Goal: Task Accomplishment & Management: Manage account settings

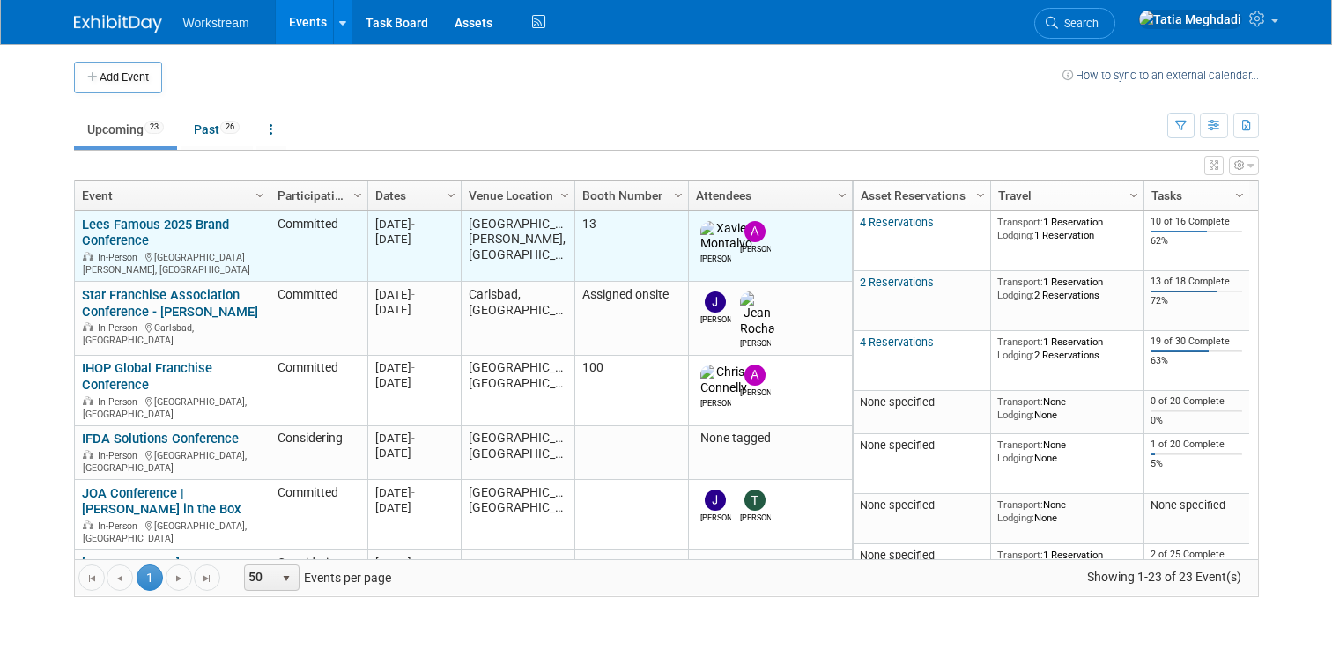
click at [125, 228] on link "Lees Famous 2025 Brand Conference" at bounding box center [155, 233] width 147 height 33
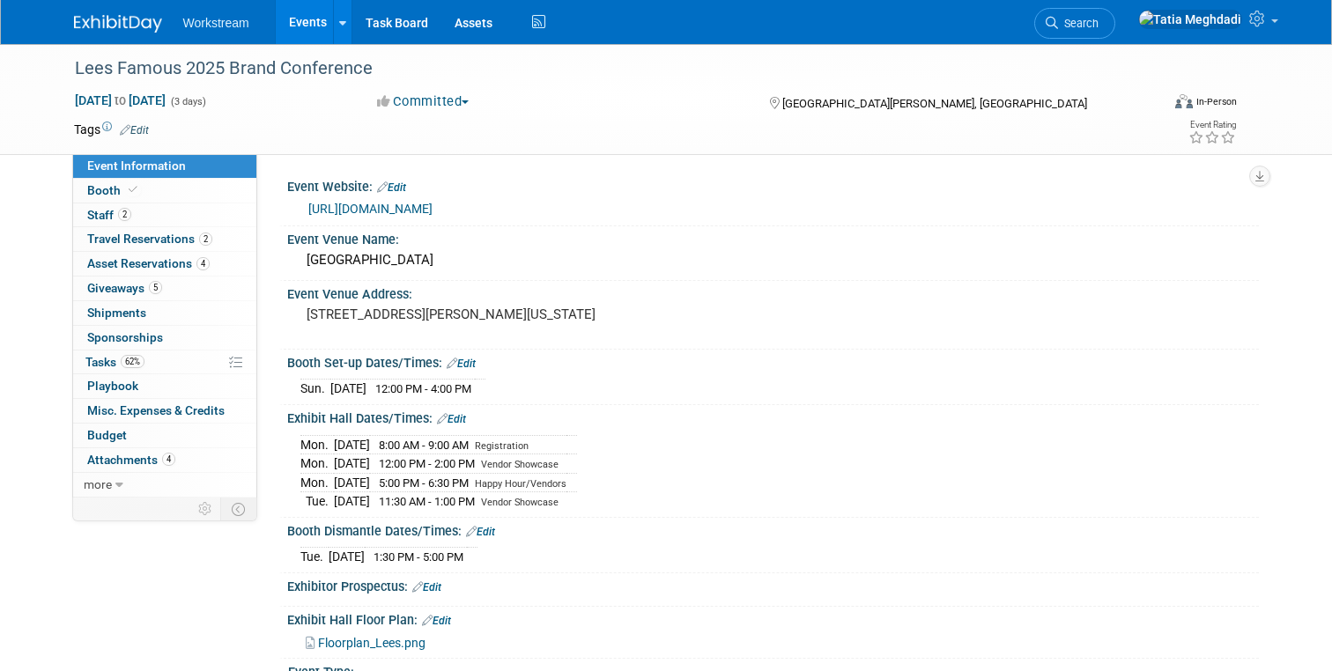
select select "Franchisor"
select select "Restaurant"
select select "No"
select select "[PERSON_NAME]"
click at [100, 187] on span "Booth" at bounding box center [114, 190] width 54 height 14
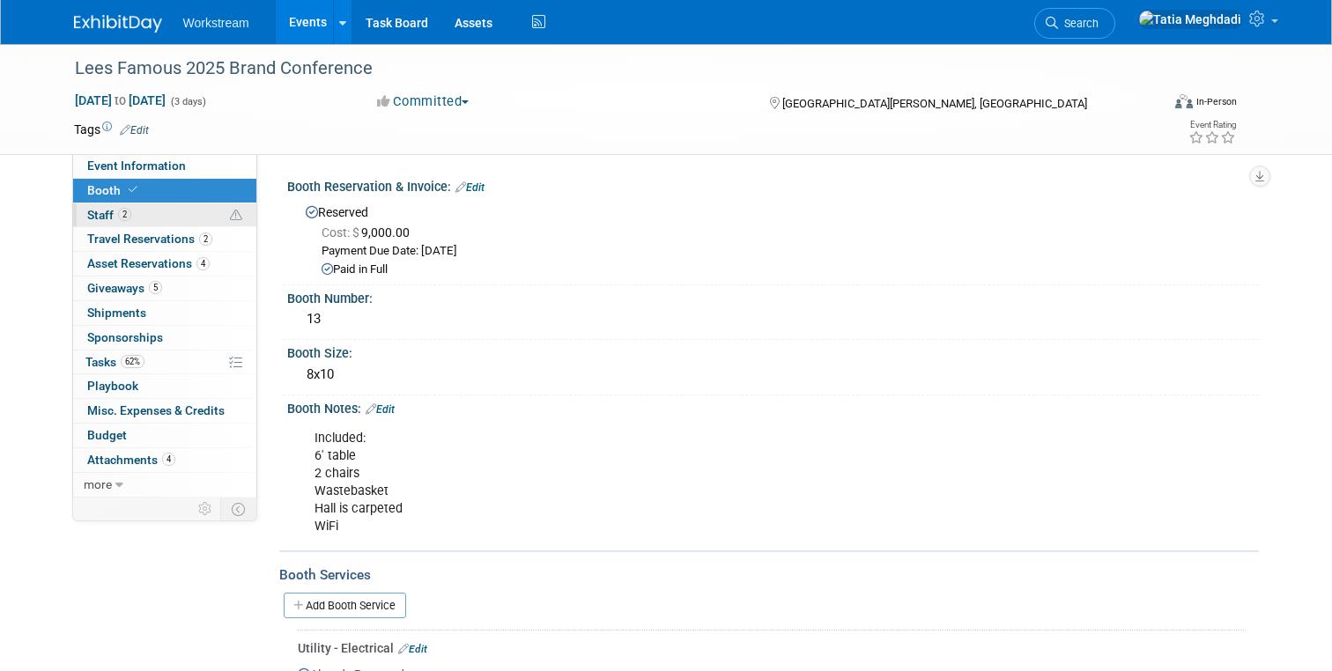
click at [97, 212] on span "Staff 2" at bounding box center [109, 215] width 44 height 14
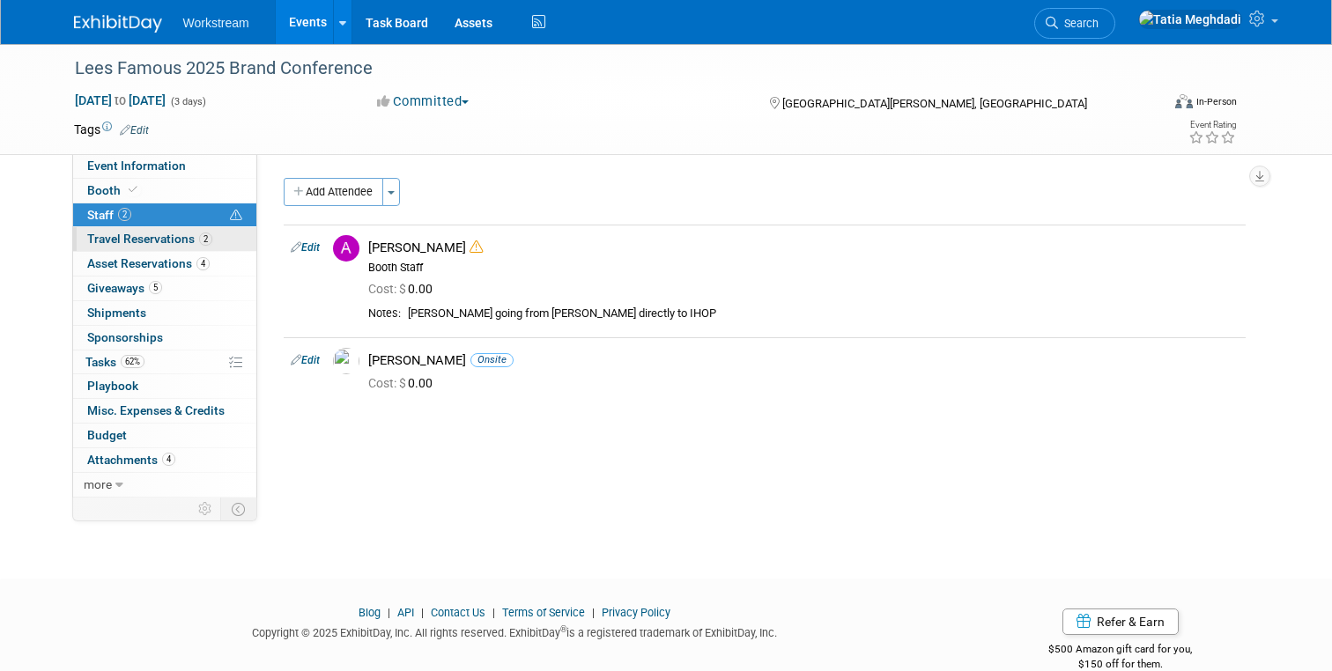
click at [113, 234] on span "Travel Reservations 2" at bounding box center [149, 239] width 125 height 14
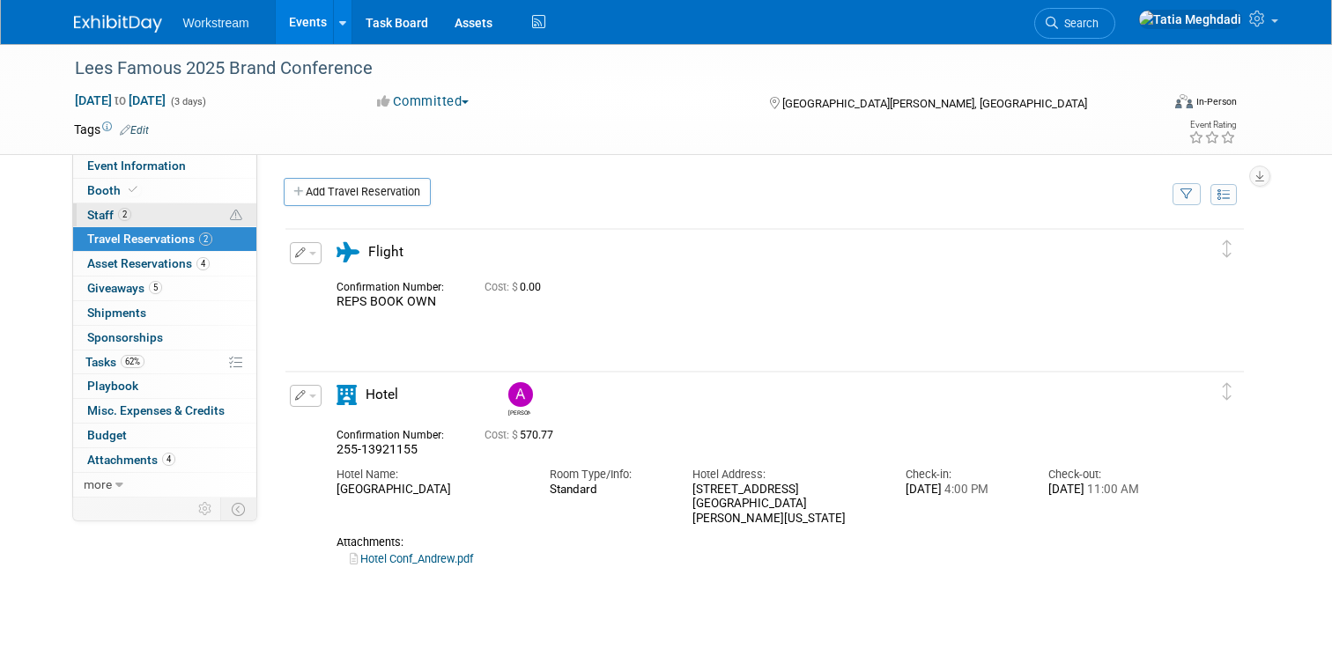
click at [106, 209] on span "Staff 2" at bounding box center [109, 215] width 44 height 14
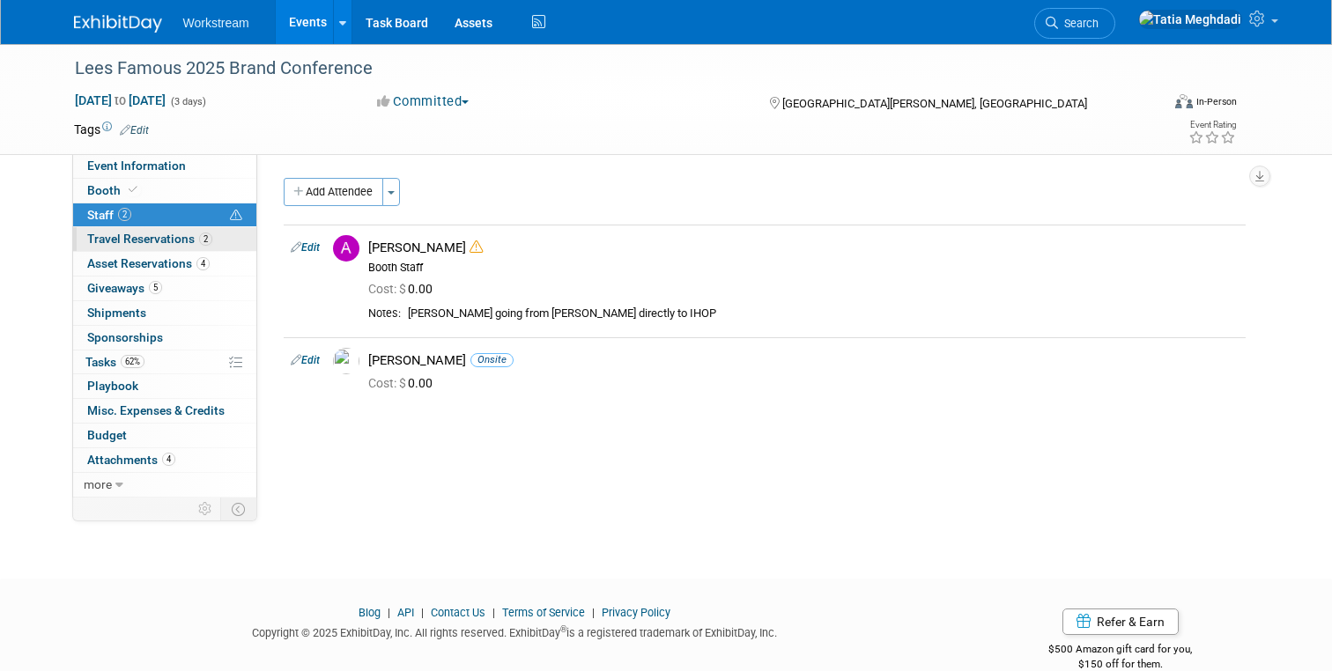
click at [107, 234] on span "Travel Reservations 2" at bounding box center [149, 239] width 125 height 14
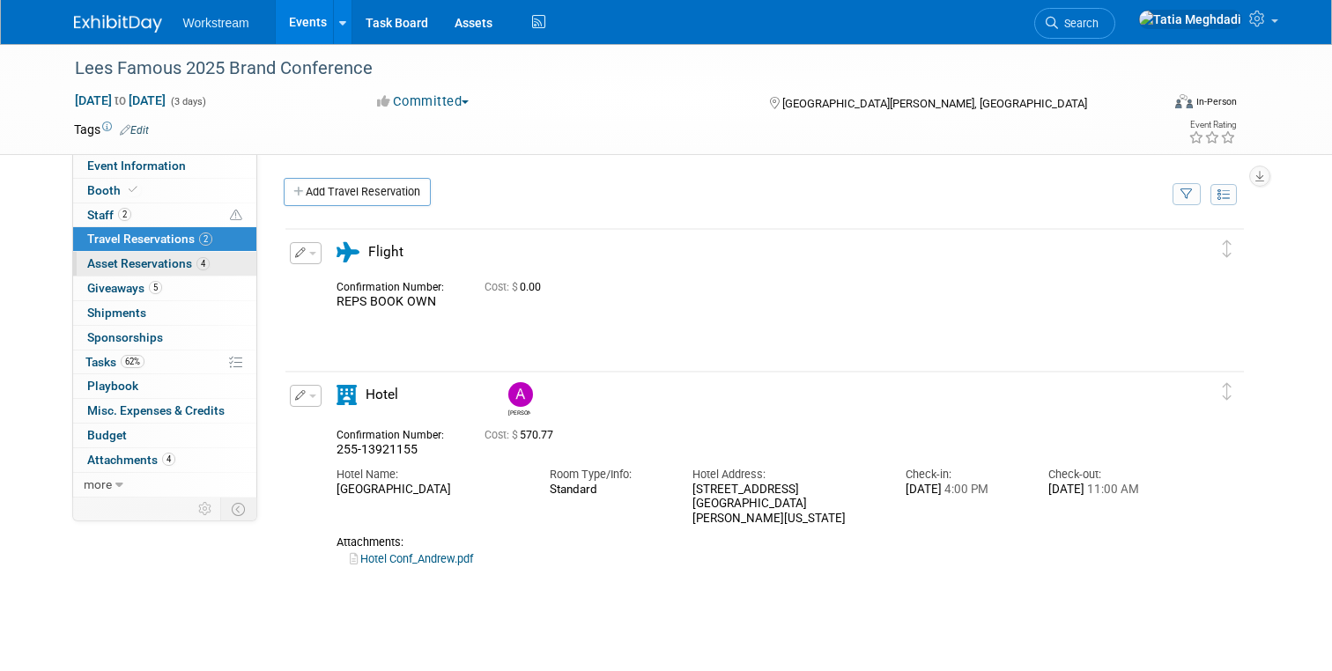
click at [119, 264] on span "Asset Reservations 4" at bounding box center [148, 263] width 122 height 14
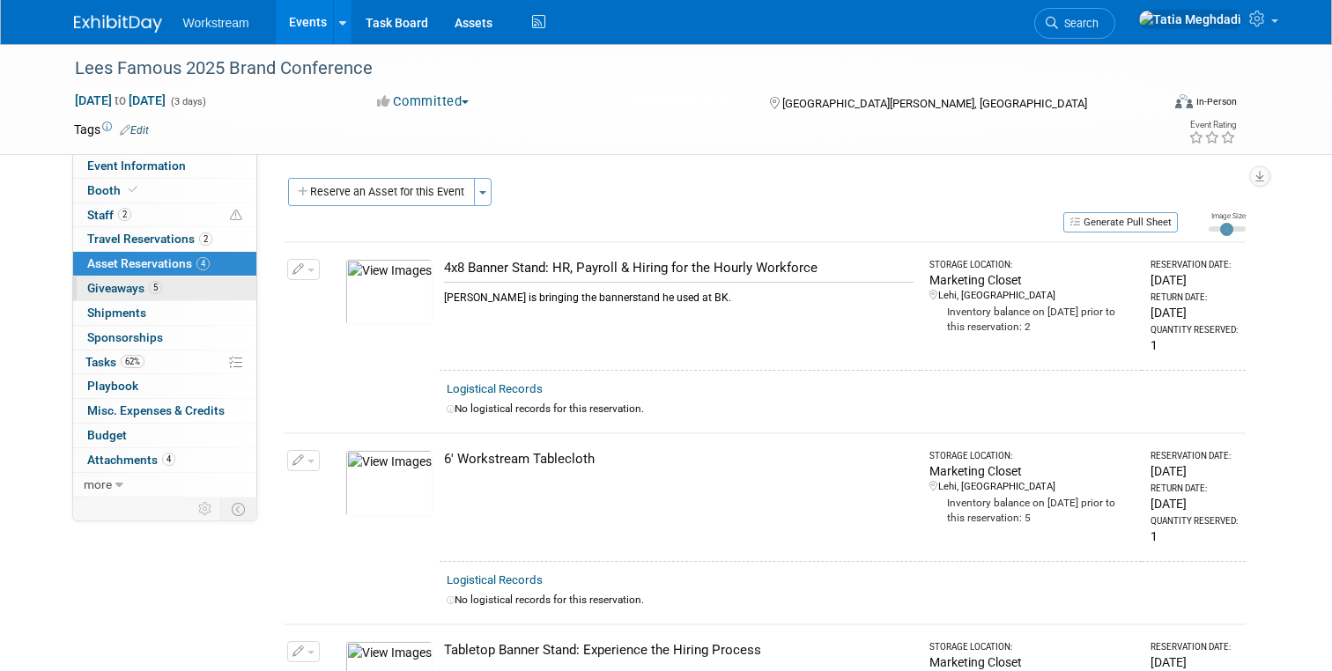
click at [118, 286] on span "Giveaways 5" at bounding box center [124, 288] width 75 height 14
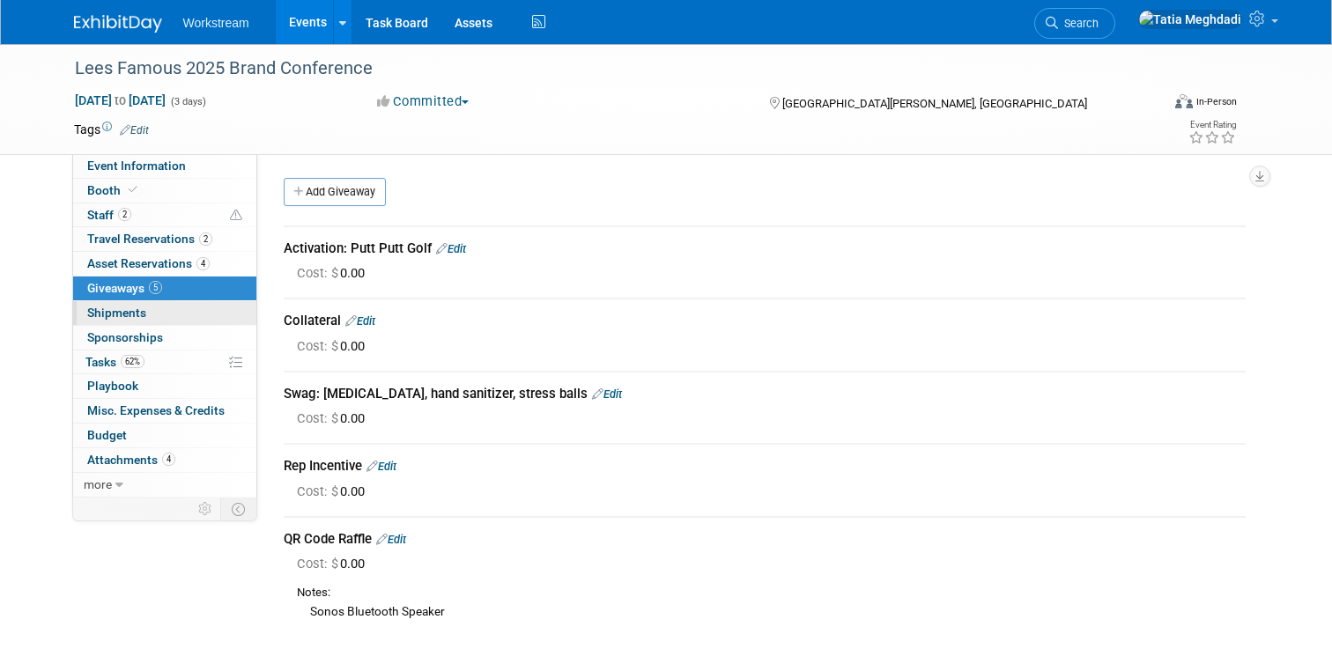
click at [128, 312] on span "Shipments 0" at bounding box center [116, 313] width 59 height 14
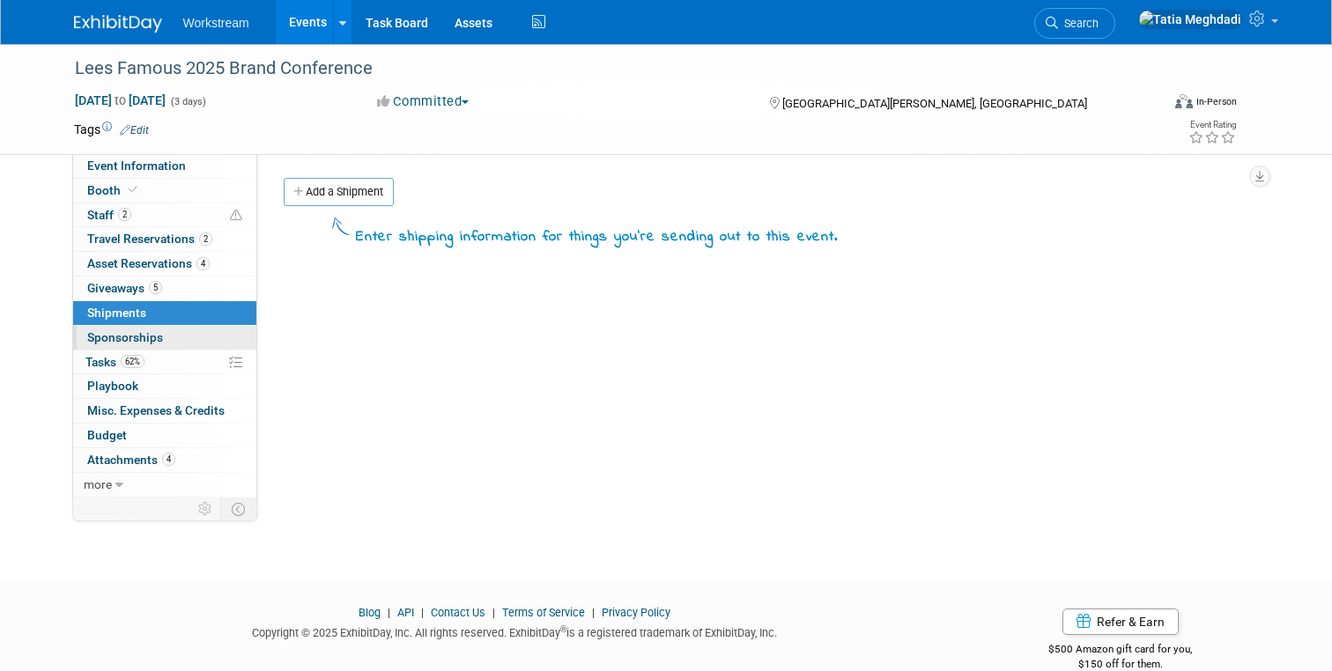
click at [137, 337] on span "Sponsorships 0" at bounding box center [125, 337] width 76 height 14
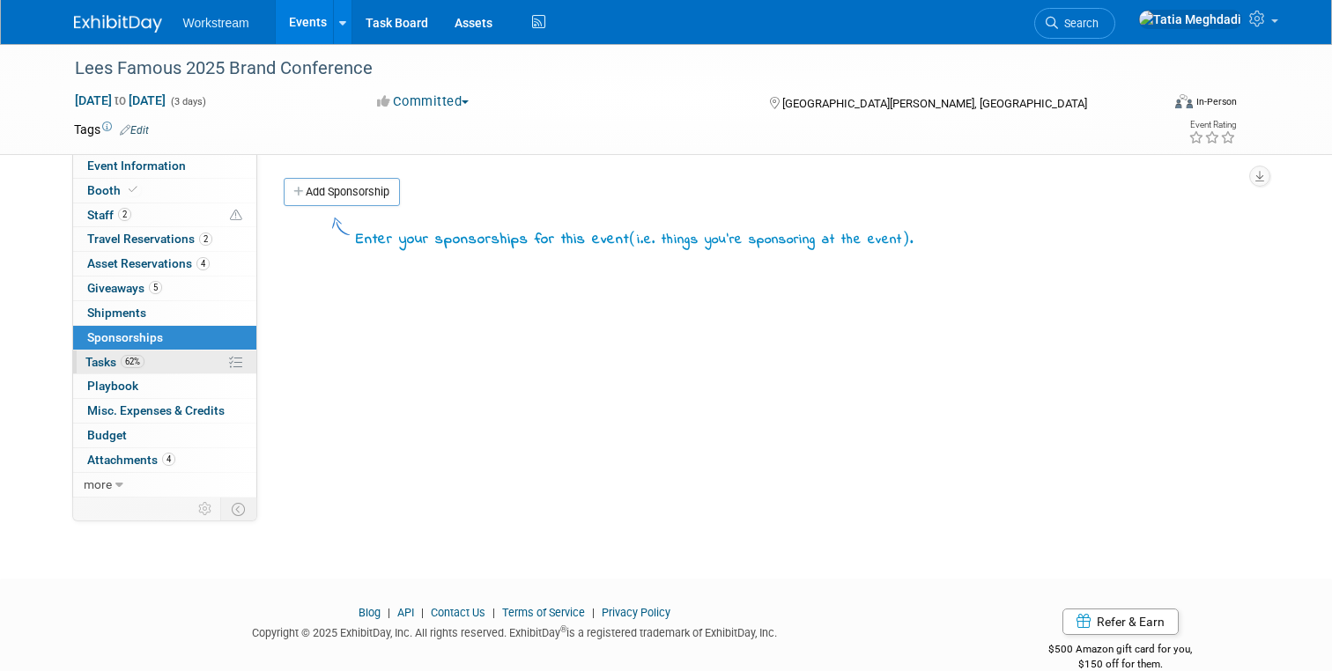
click at [101, 365] on span "Tasks 62%" at bounding box center [114, 362] width 59 height 14
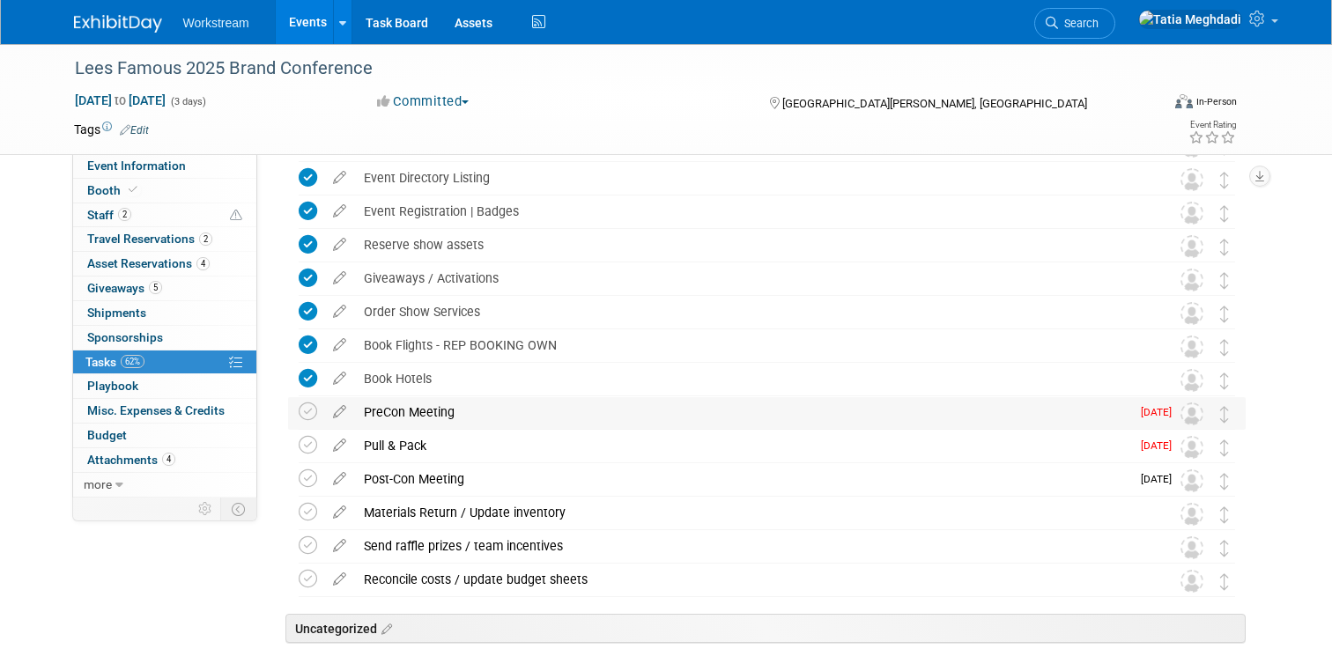
scroll to position [205, 0]
click at [309, 443] on icon at bounding box center [308, 444] width 19 height 19
click at [309, 405] on icon at bounding box center [308, 411] width 19 height 19
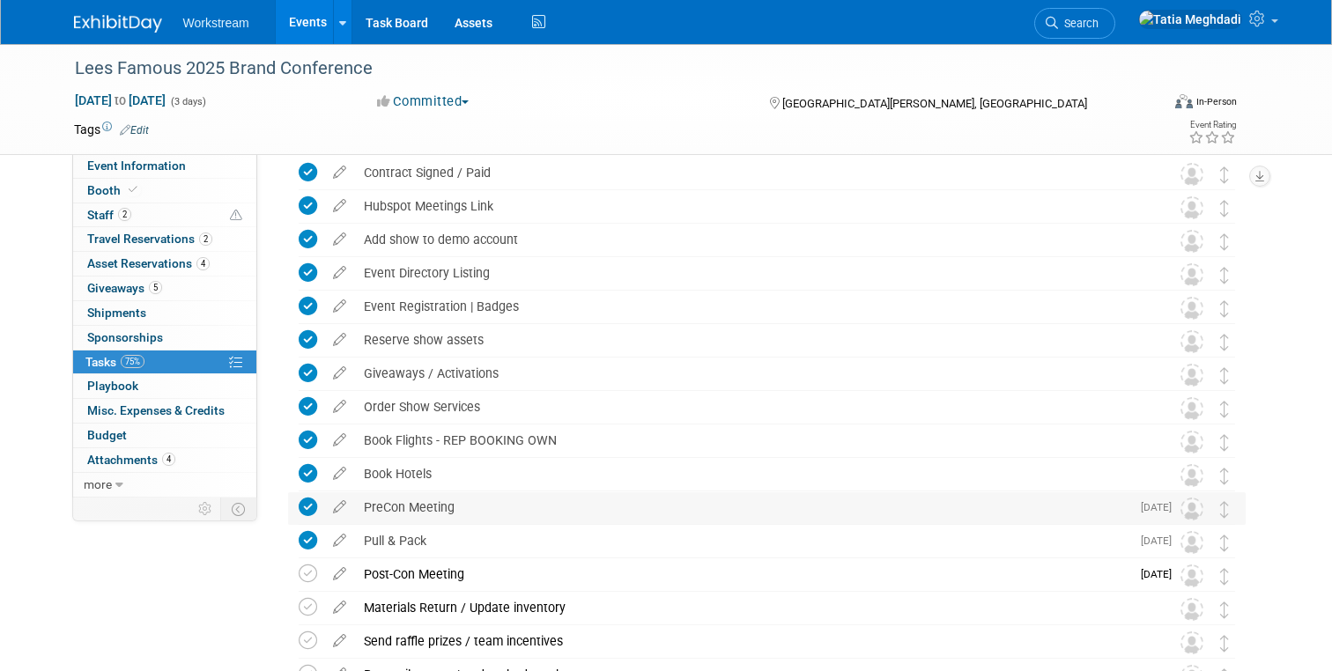
scroll to position [0, 0]
